Goal: Task Accomplishment & Management: Manage account settings

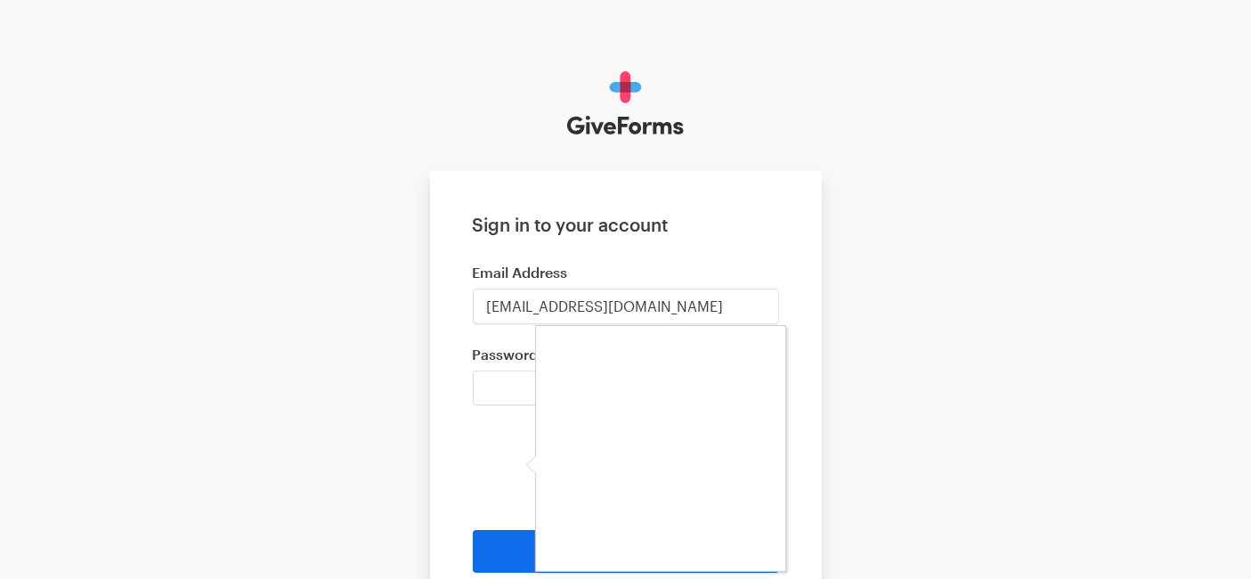
click at [918, 411] on div at bounding box center [625, 289] width 1251 height 579
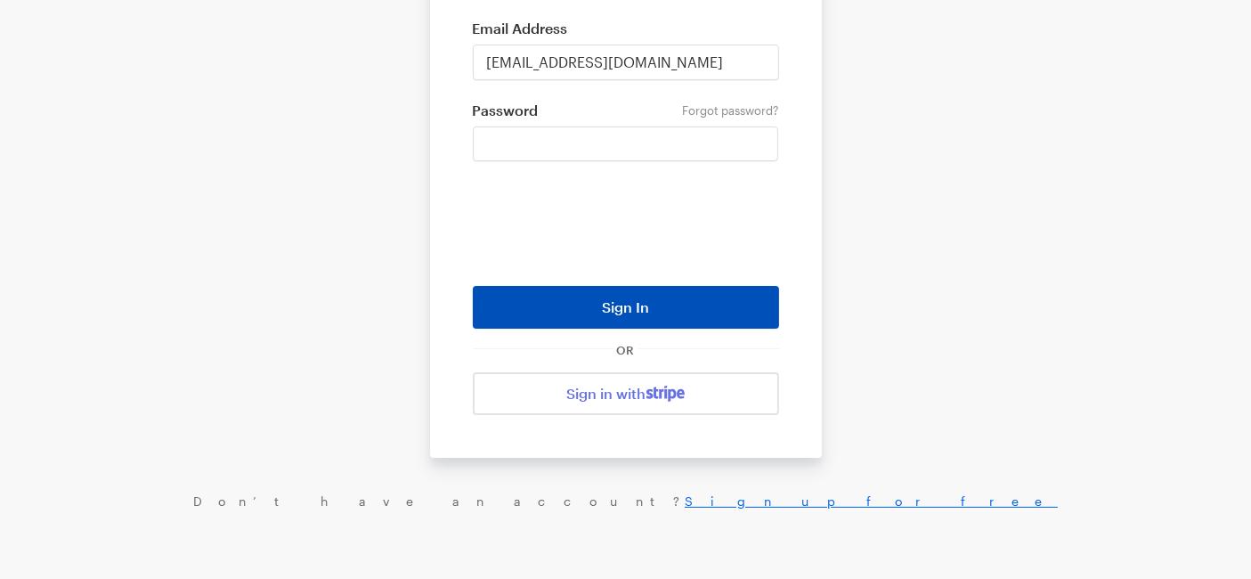
click at [654, 298] on button "Sign In" at bounding box center [626, 307] width 306 height 43
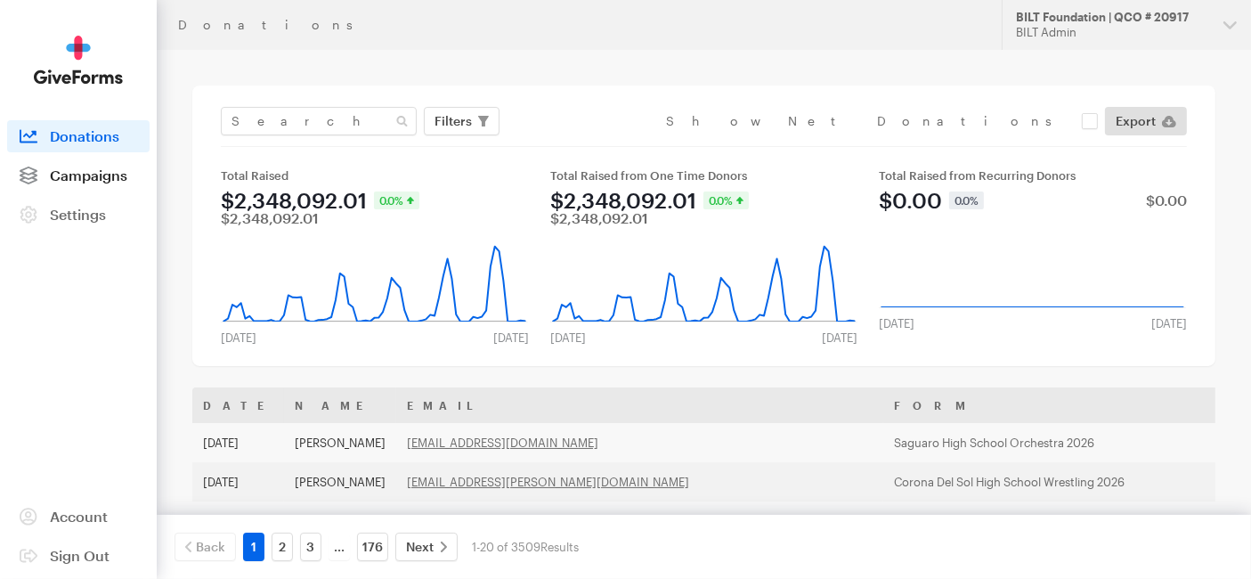
click at [104, 177] on span "Campaigns" at bounding box center [88, 175] width 77 height 17
